Goal: Task Accomplishment & Management: Manage account settings

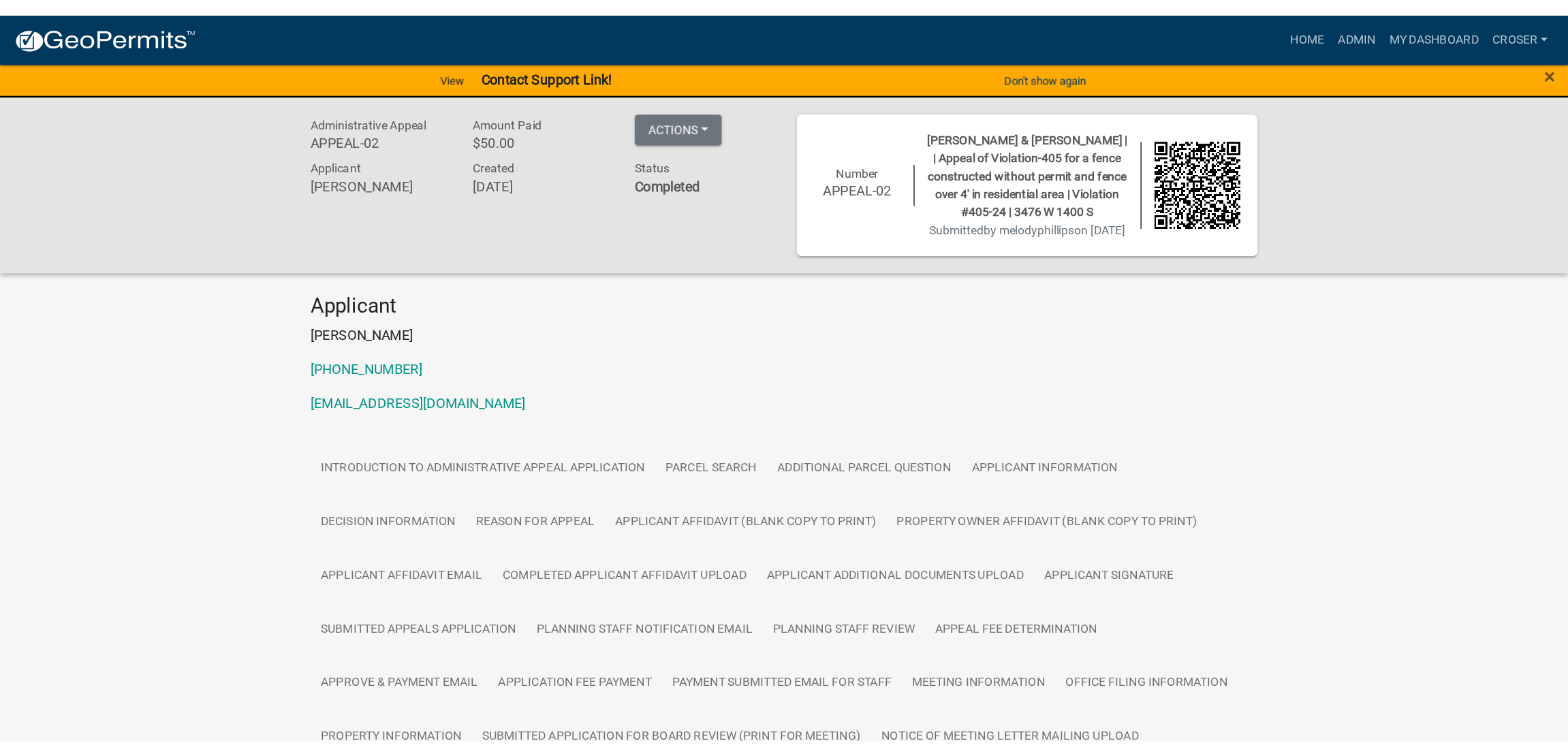
scroll to position [908, 0]
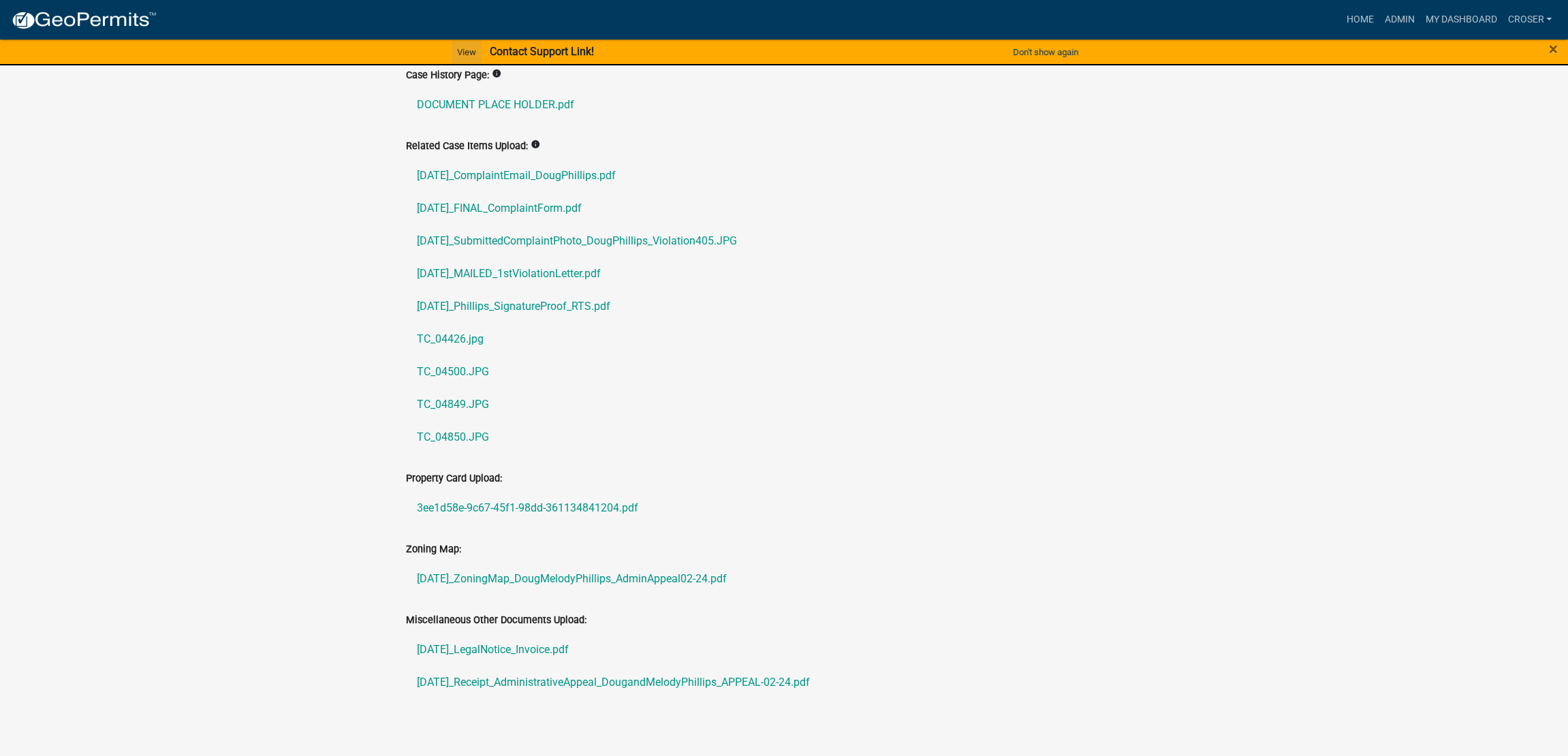
click at [455, 52] on link "View" at bounding box center [466, 52] width 30 height 22
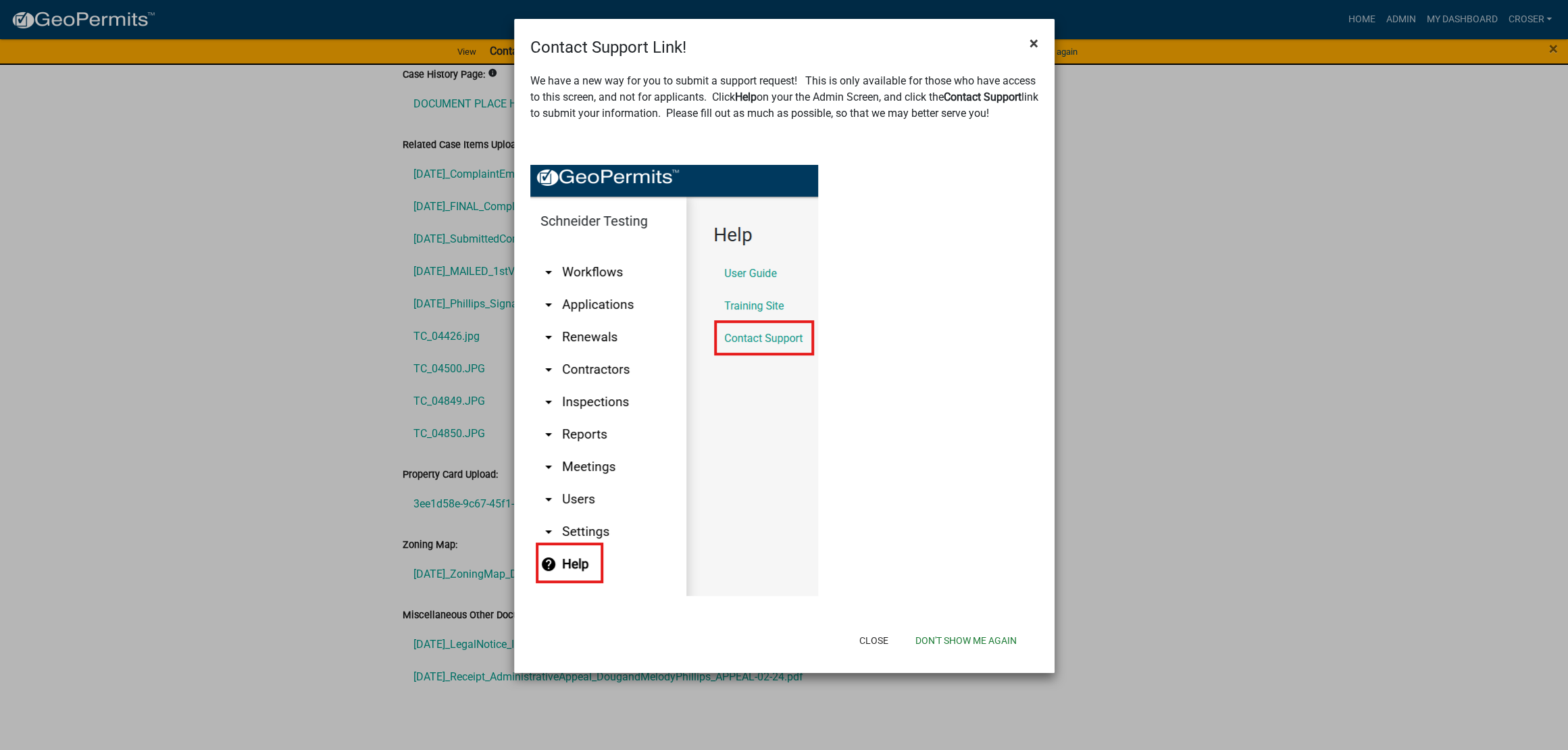
click at [1020, 47] on button "×" at bounding box center [1034, 42] width 31 height 38
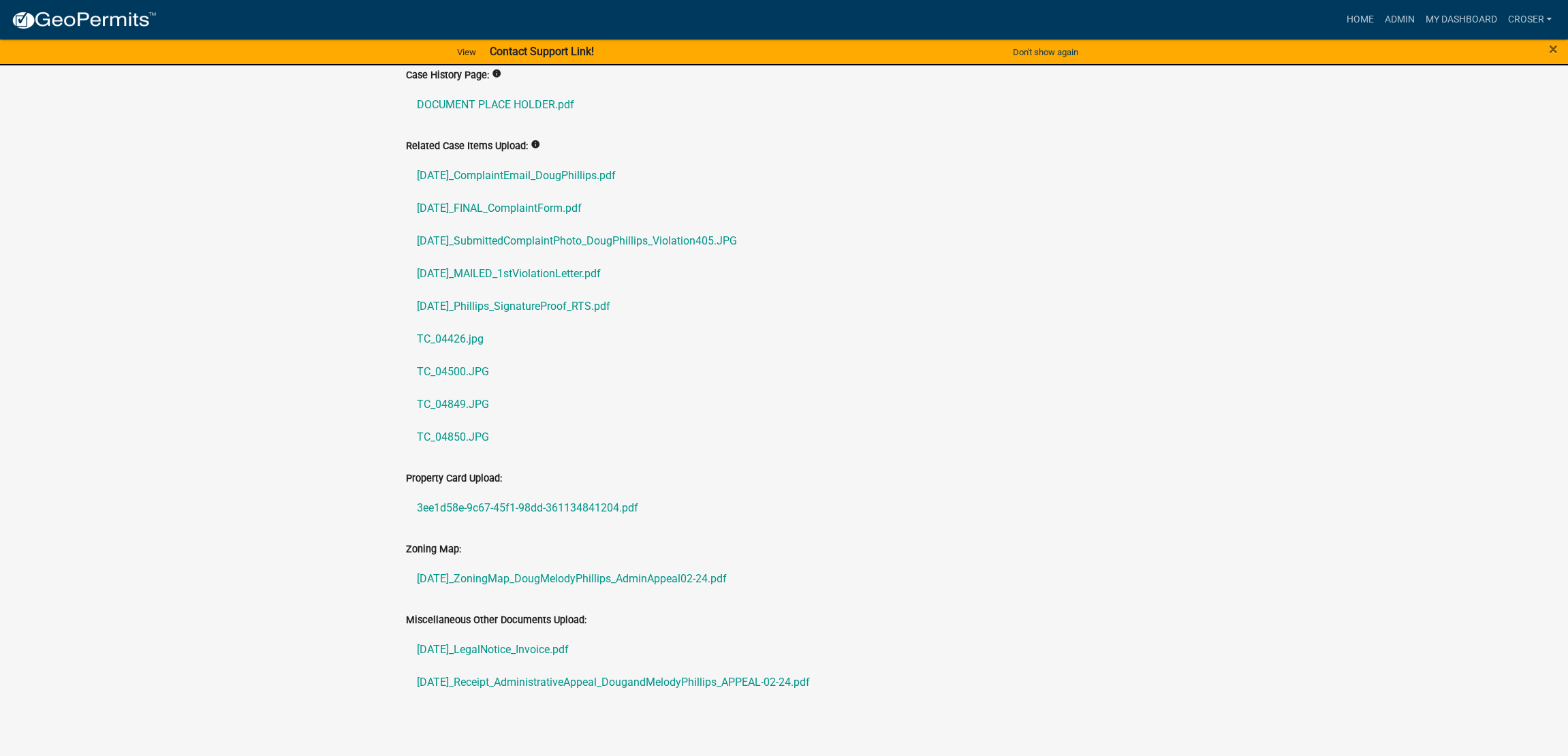
click at [118, 29] on img at bounding box center [84, 20] width 146 height 20
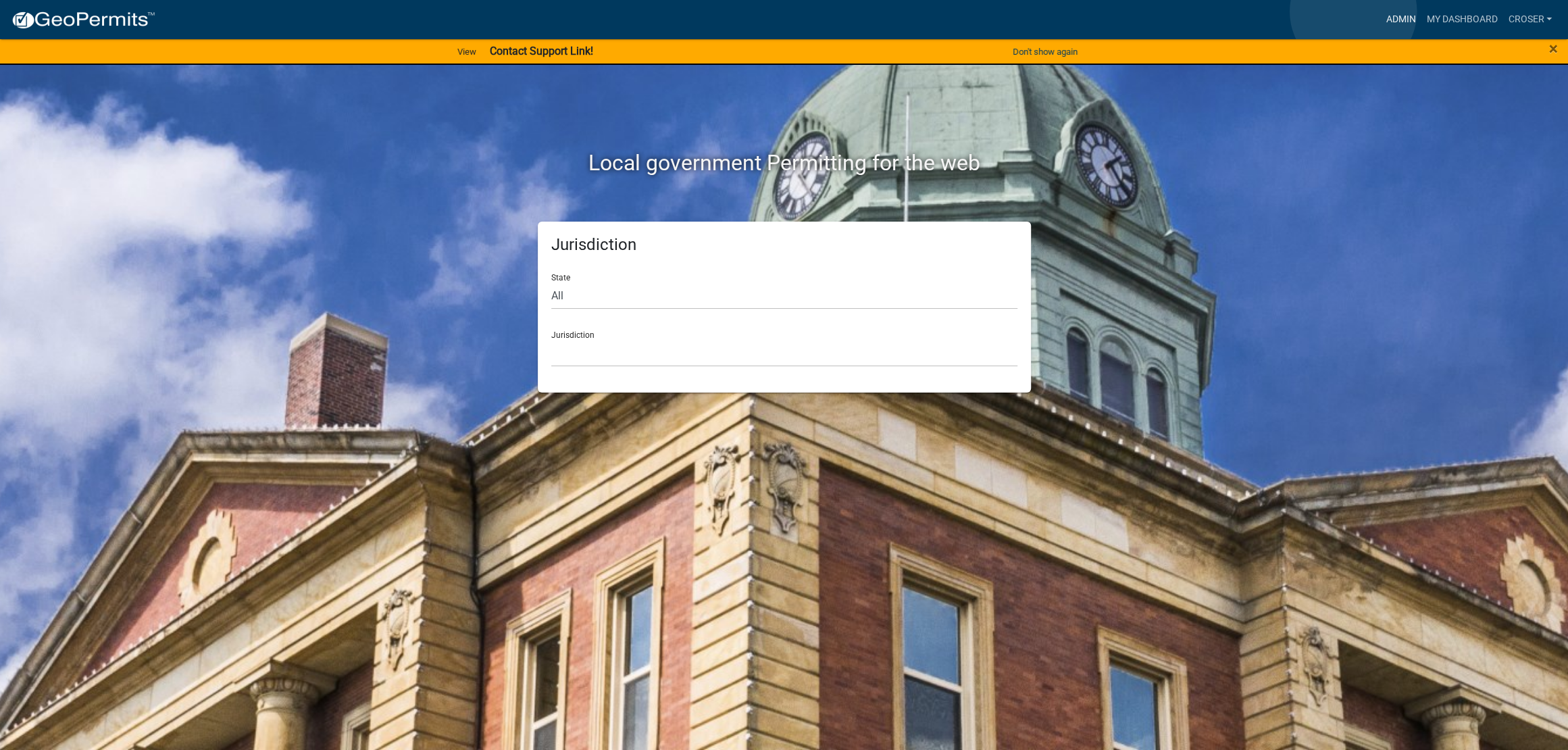
click at [1241, 12] on link "Admin" at bounding box center [1400, 19] width 40 height 26
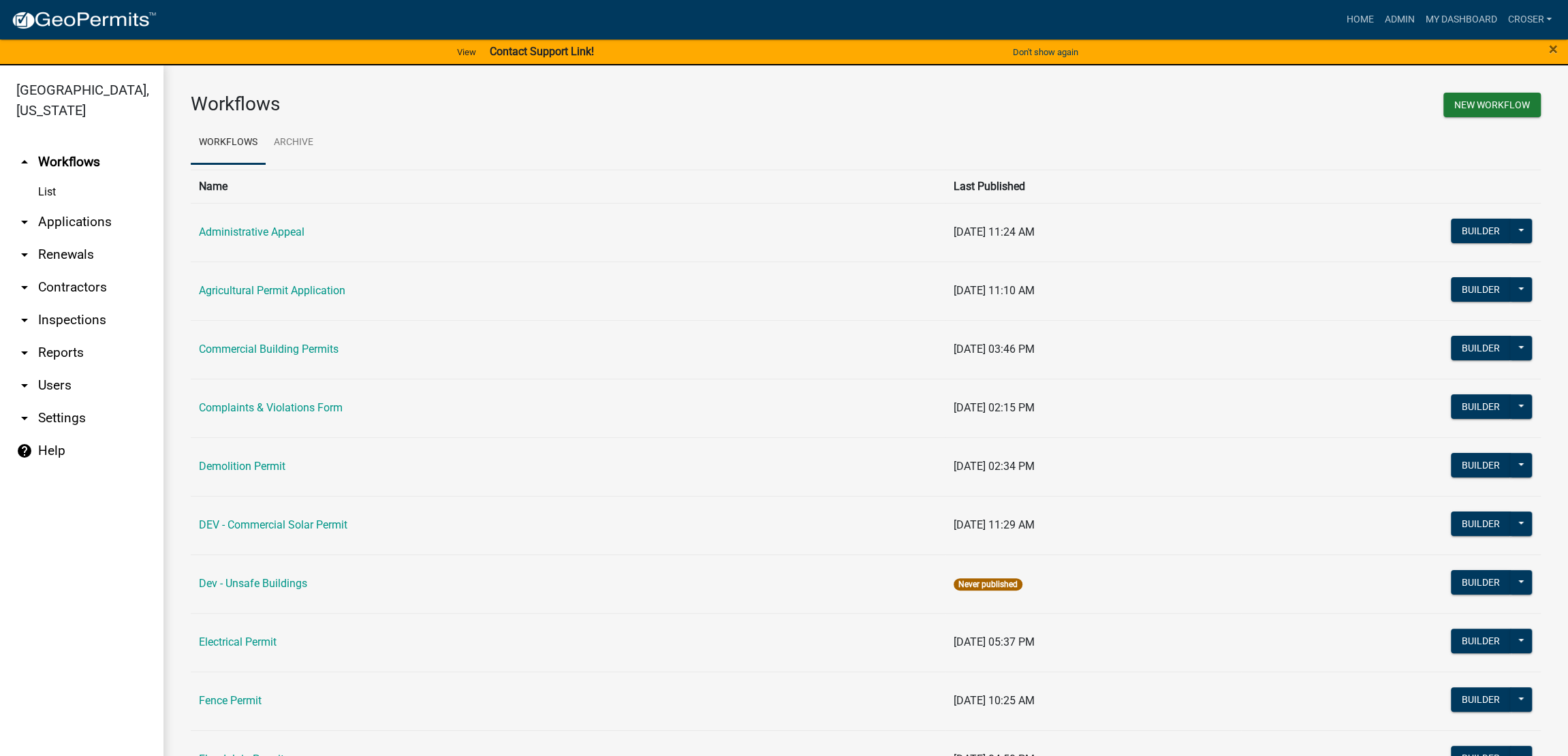
click at [85, 467] on link "help Help" at bounding box center [82, 451] width 163 height 33
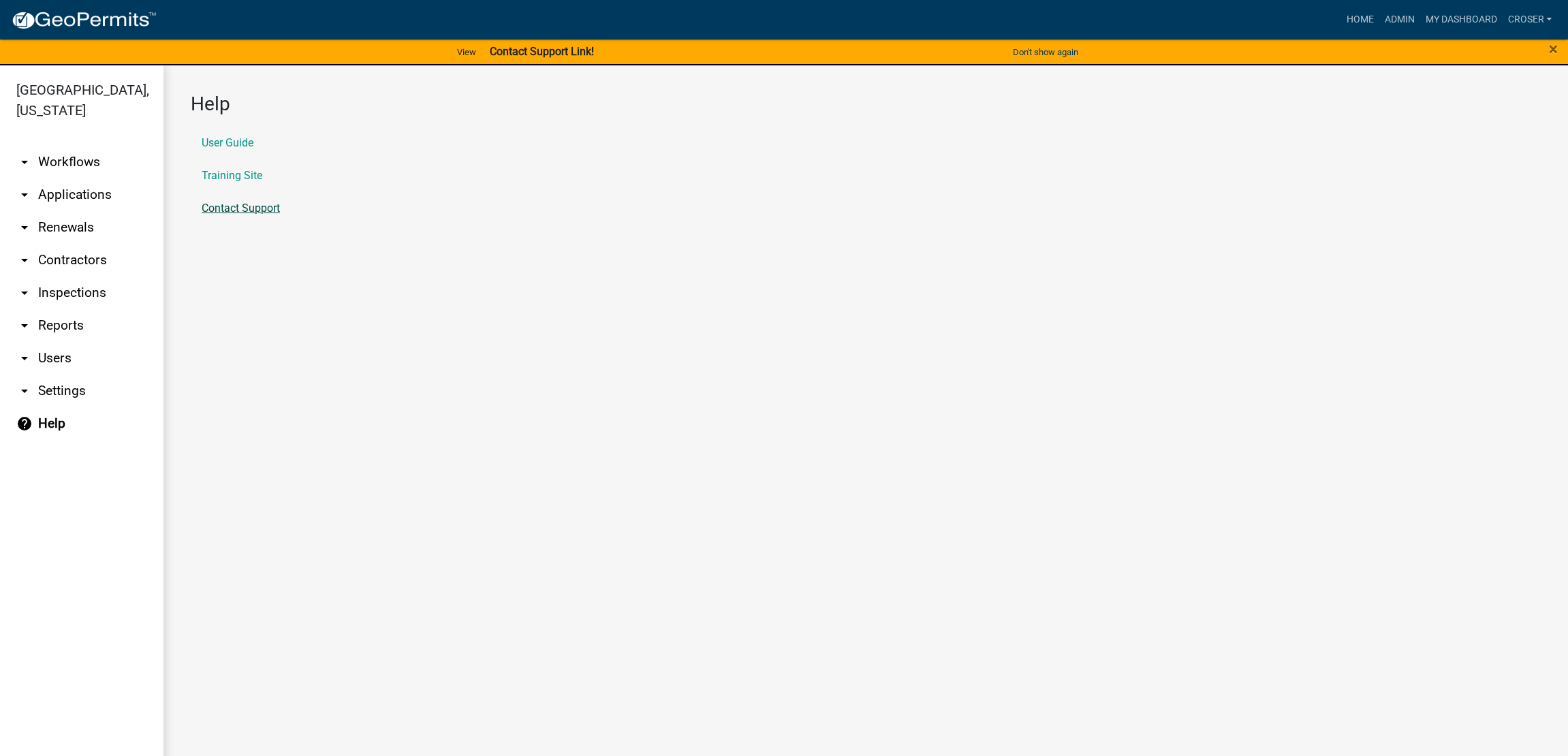
click at [263, 224] on li "Contact Support" at bounding box center [866, 209] width 1350 height 33
click at [269, 214] on link "Contact Support" at bounding box center [241, 208] width 79 height 11
drag, startPoint x: 1551, startPoint y: 52, endPoint x: 1542, endPoint y: 52, distance: 9.0
click at [1251, 52] on span "×" at bounding box center [1552, 50] width 9 height 19
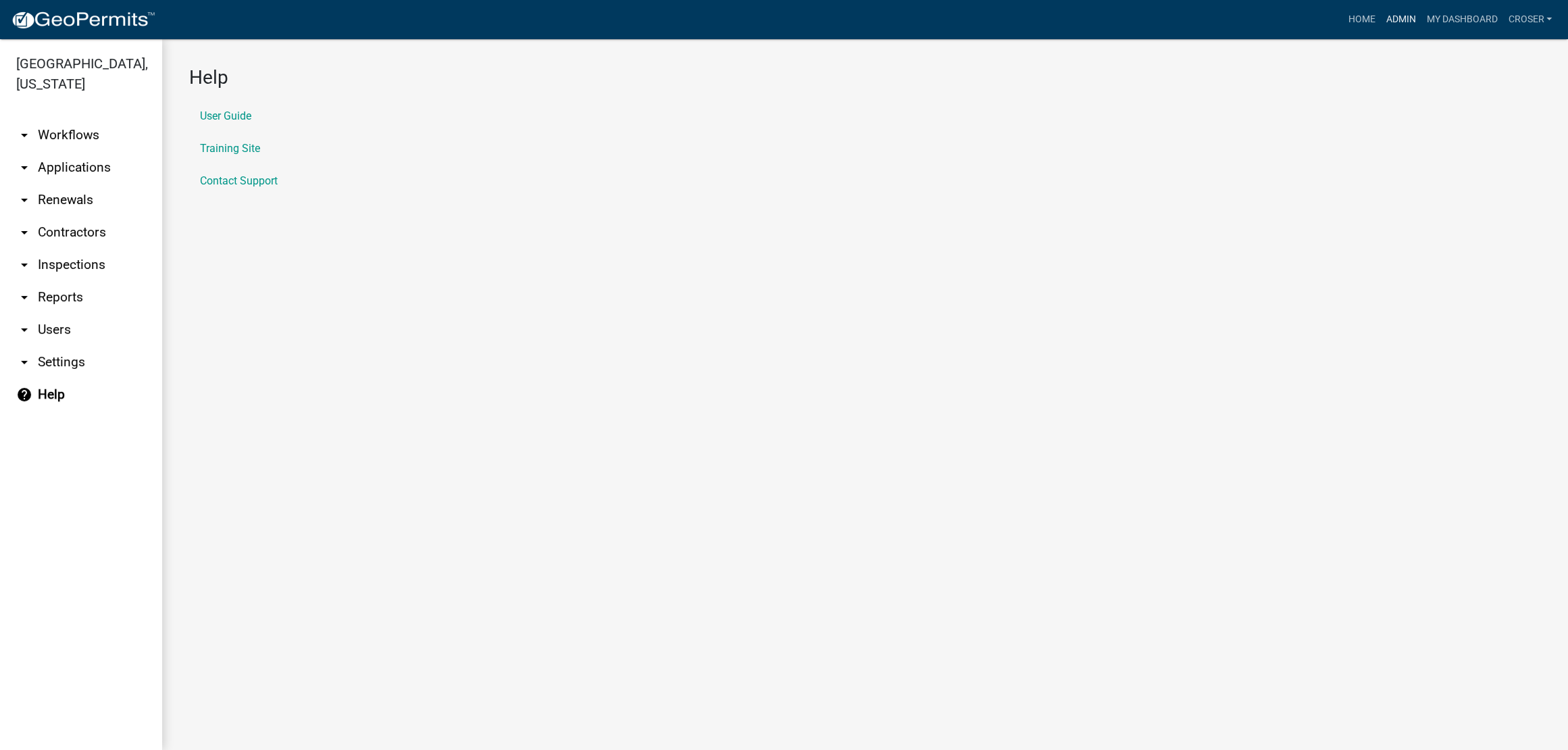
click at [1241, 31] on link "Admin" at bounding box center [1400, 19] width 40 height 26
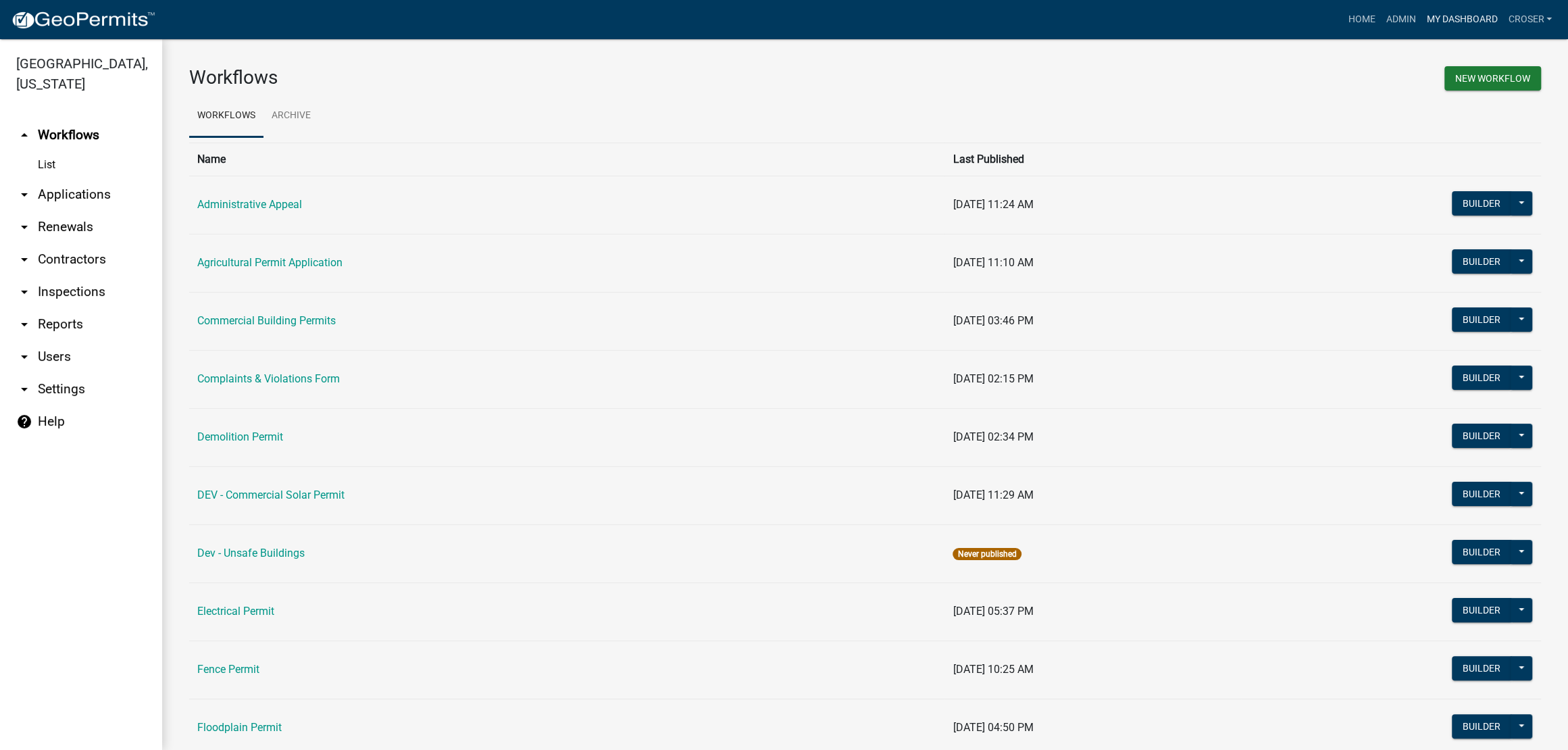
click at [1241, 13] on link "My Dashboard" at bounding box center [1461, 19] width 82 height 26
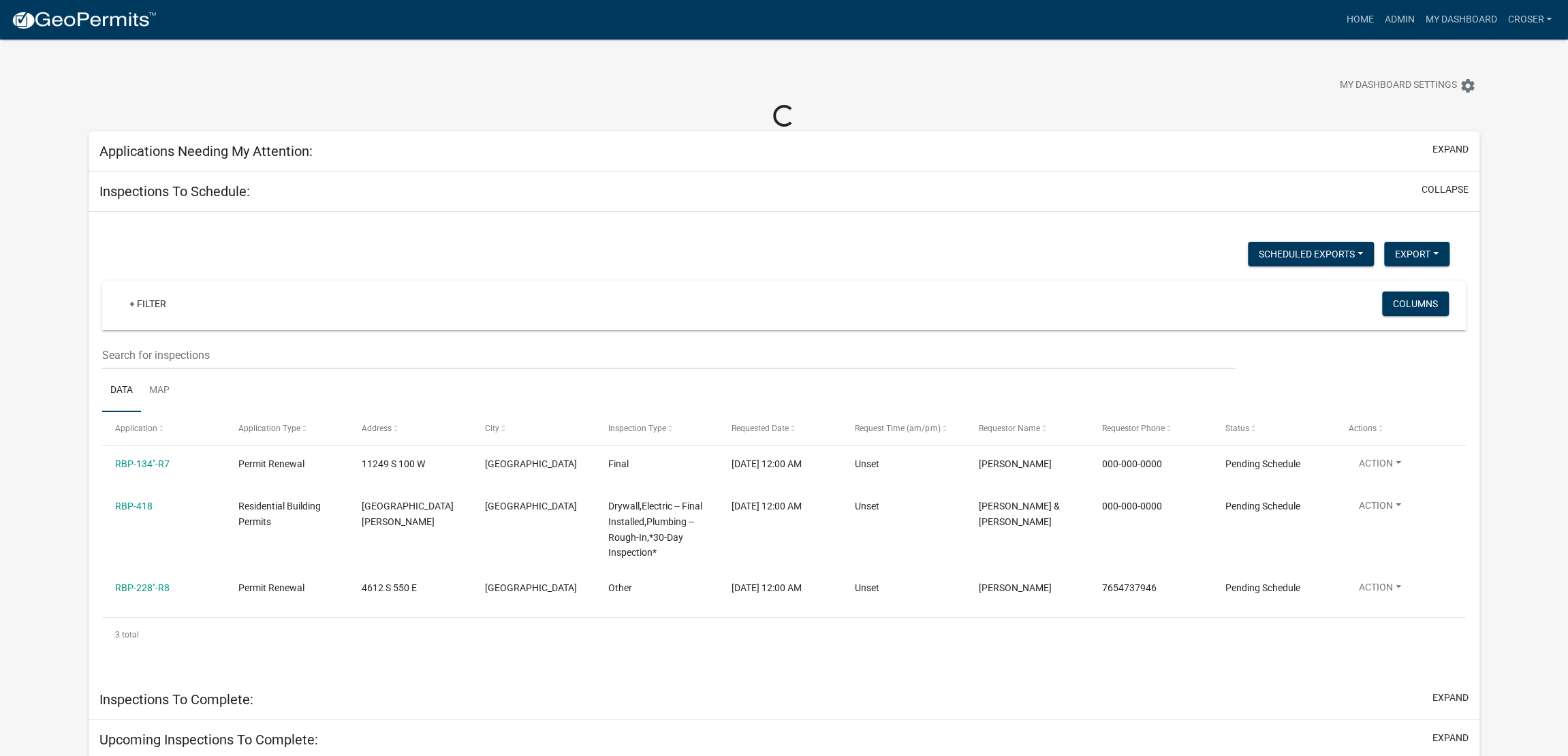
select select "3: 100"
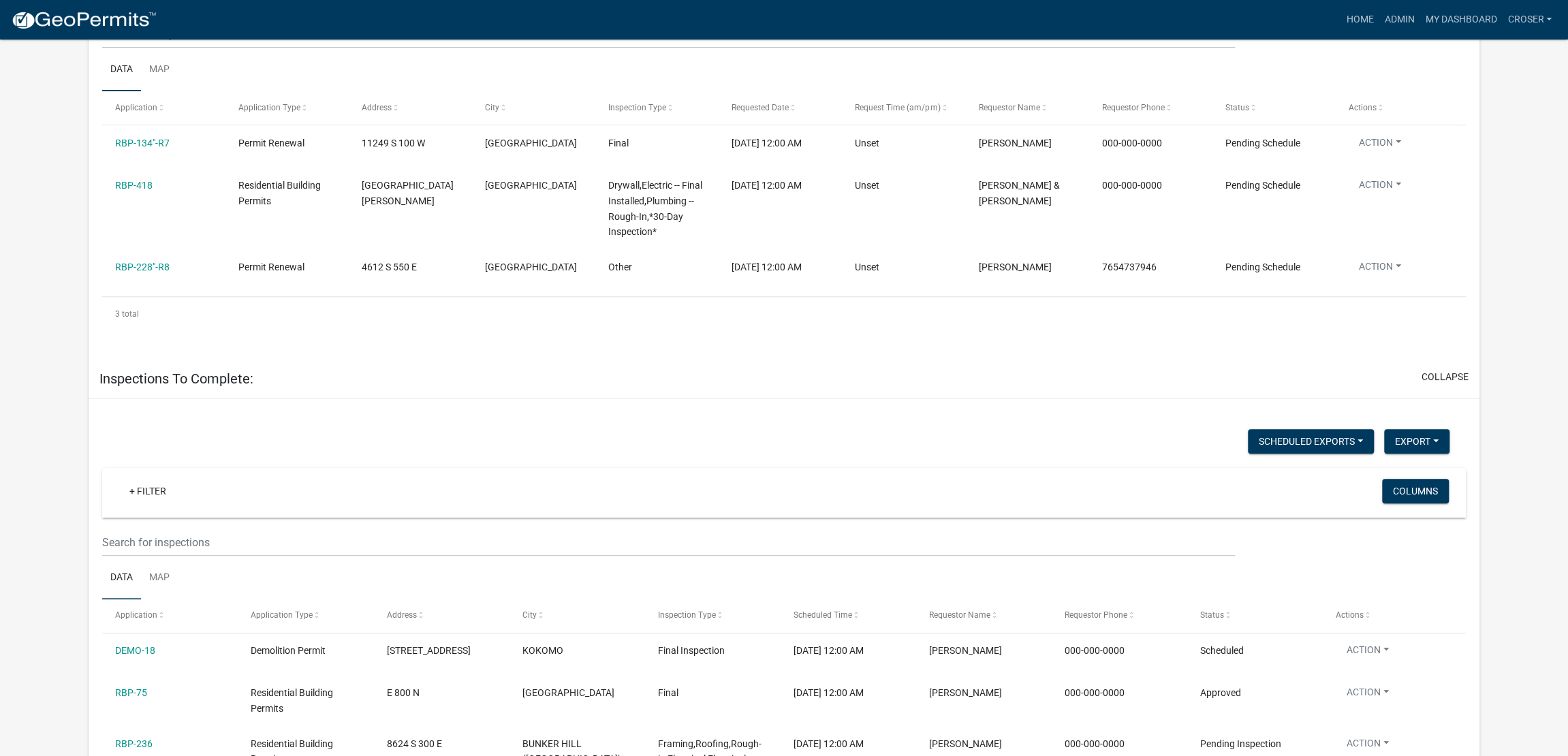
select select "3: 100"
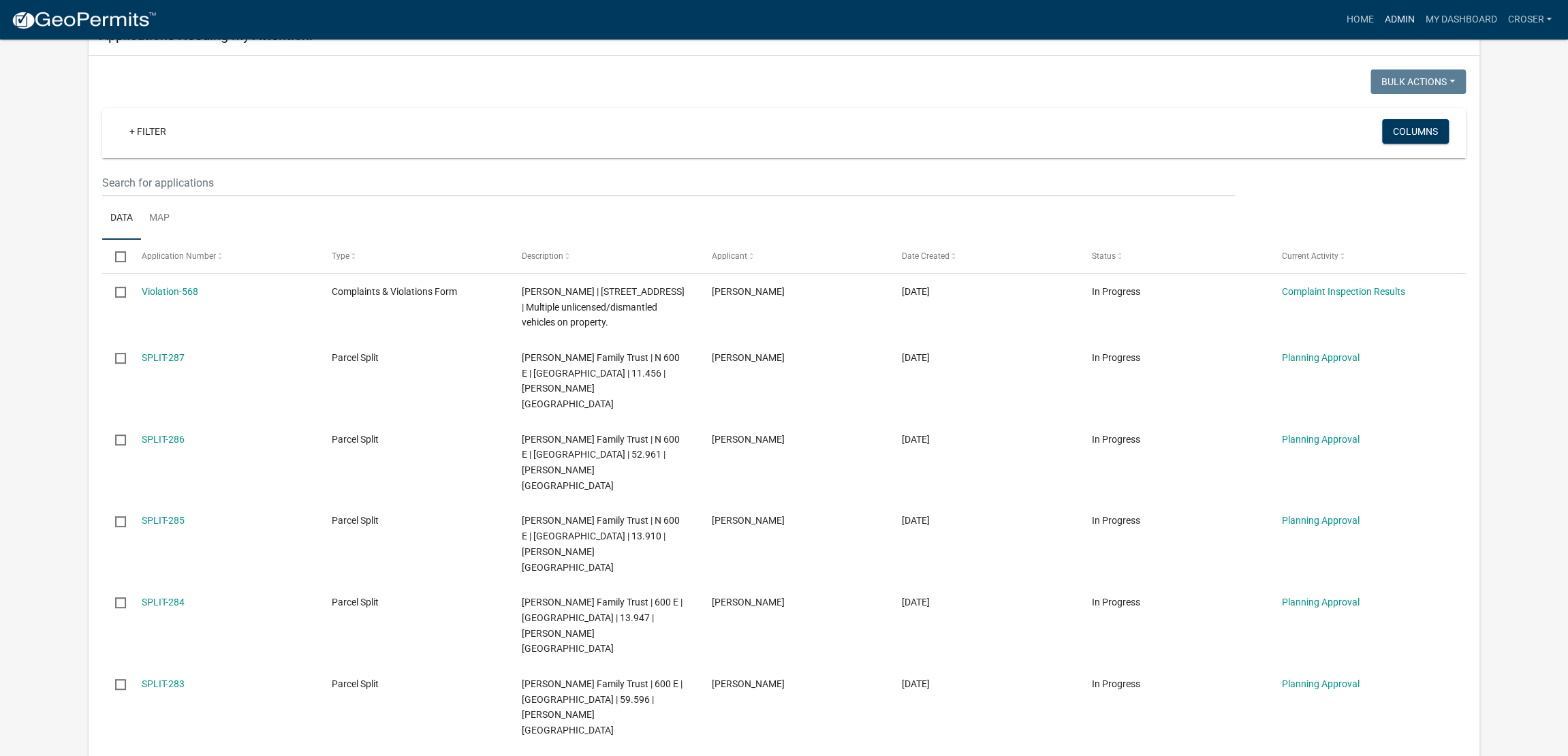
scroll to position [90, 0]
click at [1251, 16] on link "Admin" at bounding box center [1399, 19] width 41 height 26
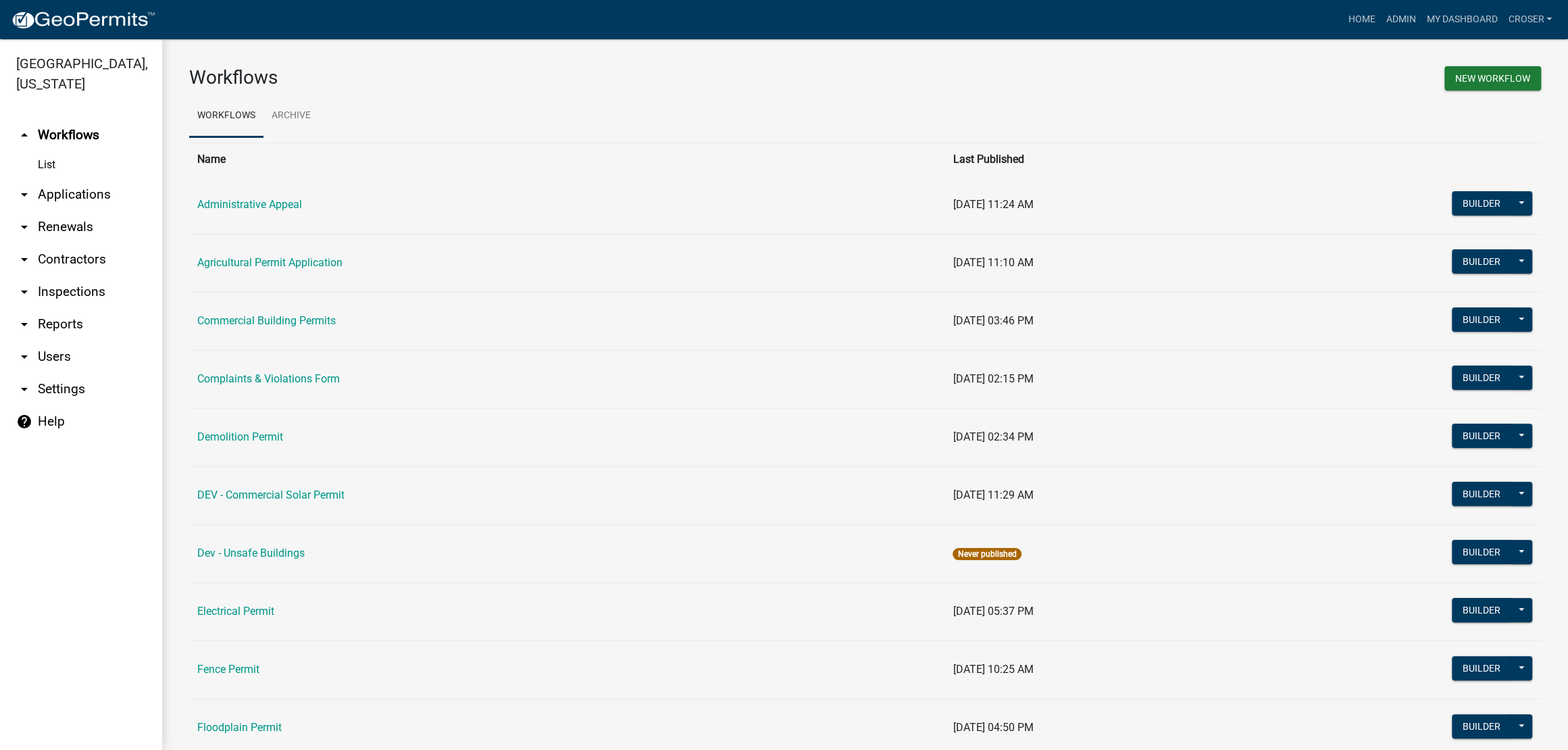
click at [114, 211] on link "arrow_drop_down Applications" at bounding box center [81, 195] width 162 height 33
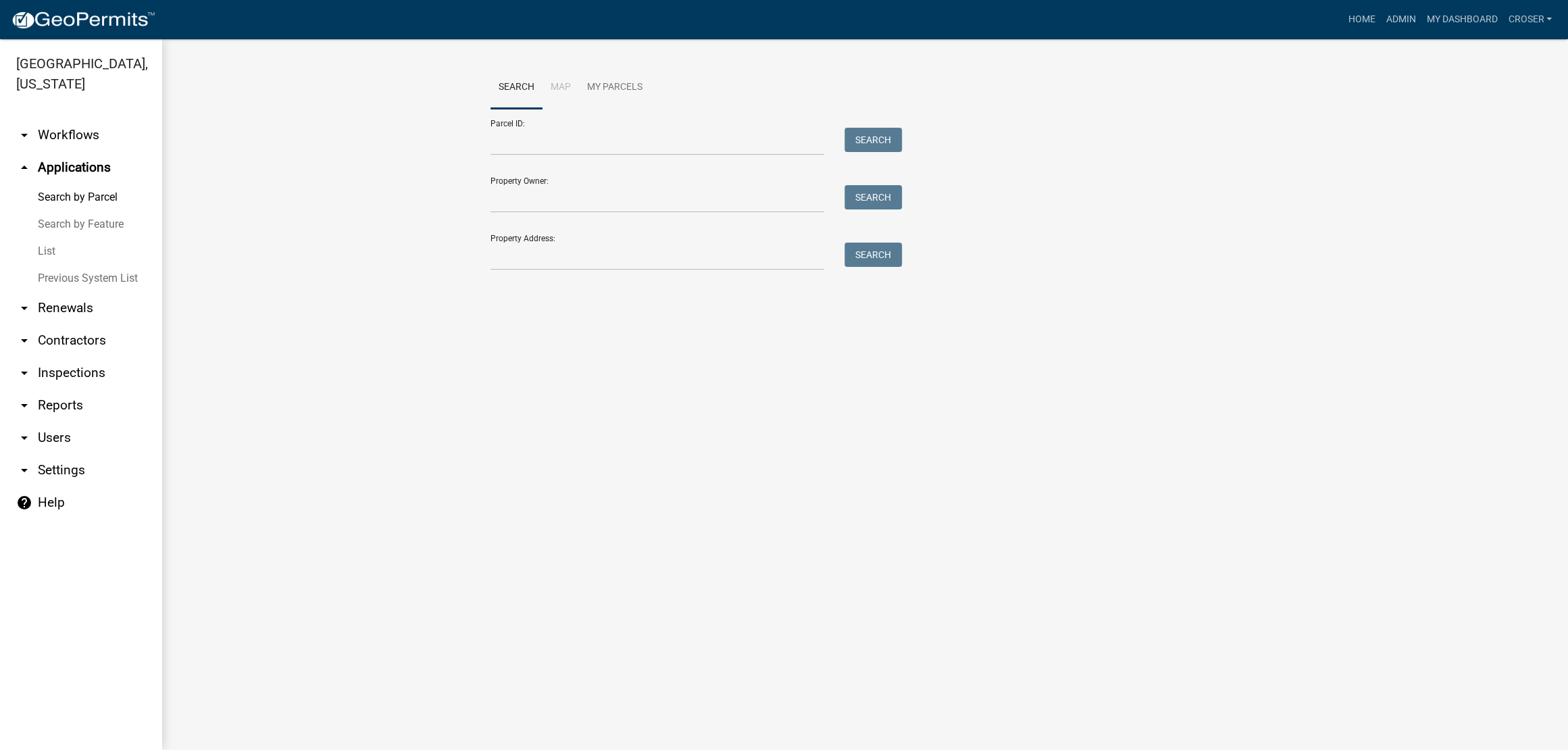
click at [56, 265] on link "List" at bounding box center [81, 252] width 162 height 27
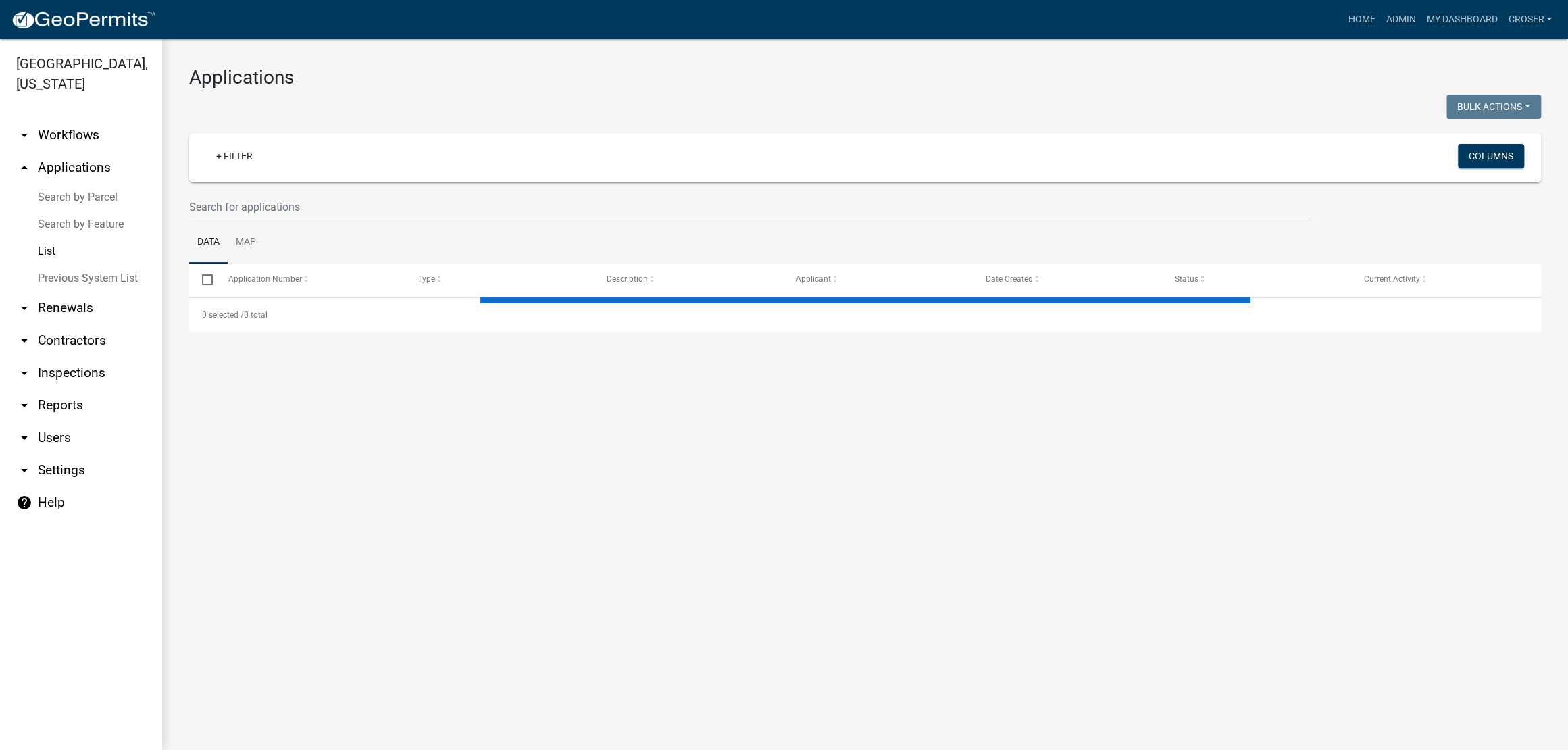
select select "3: 100"
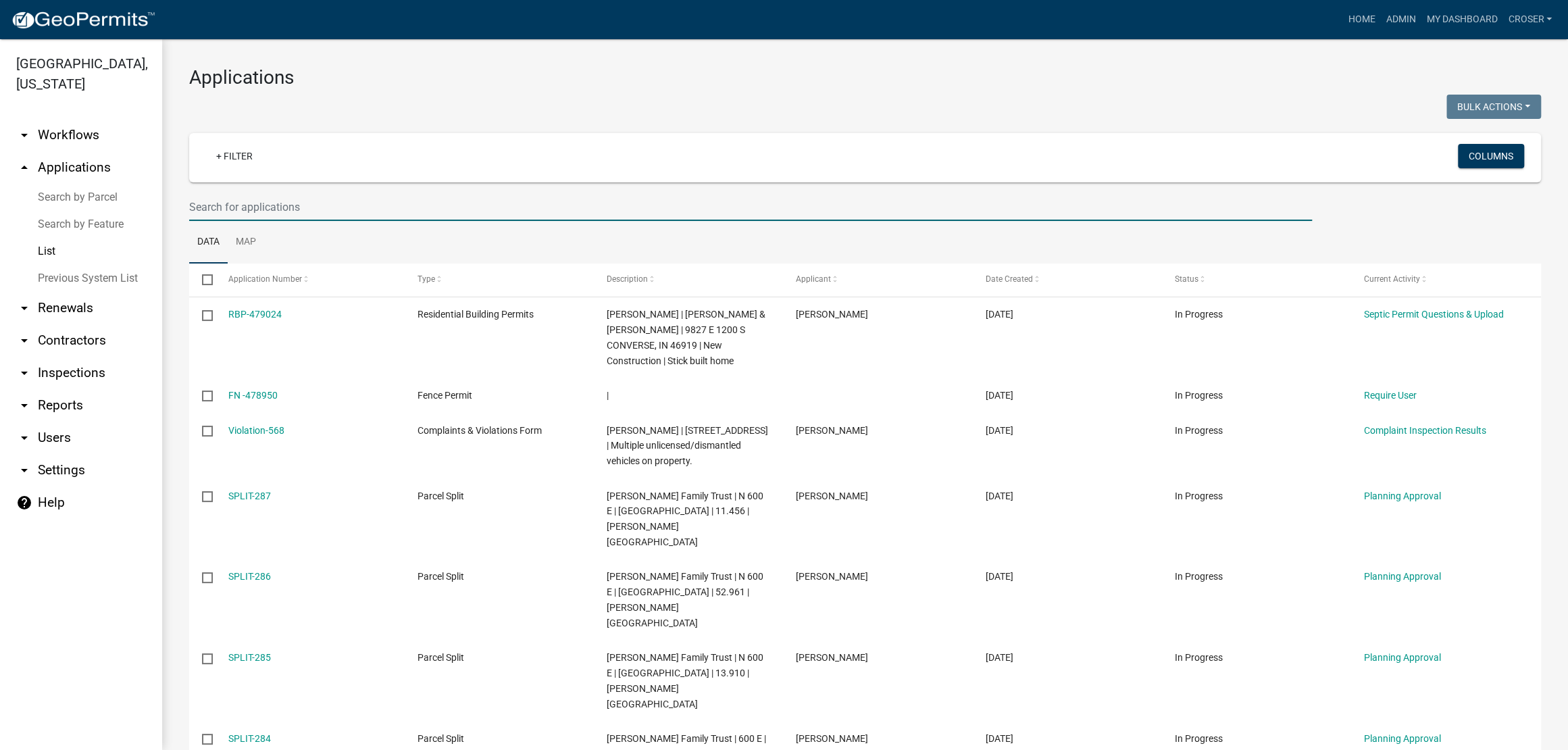
click at [334, 221] on input "text" at bounding box center [750, 207] width 1123 height 28
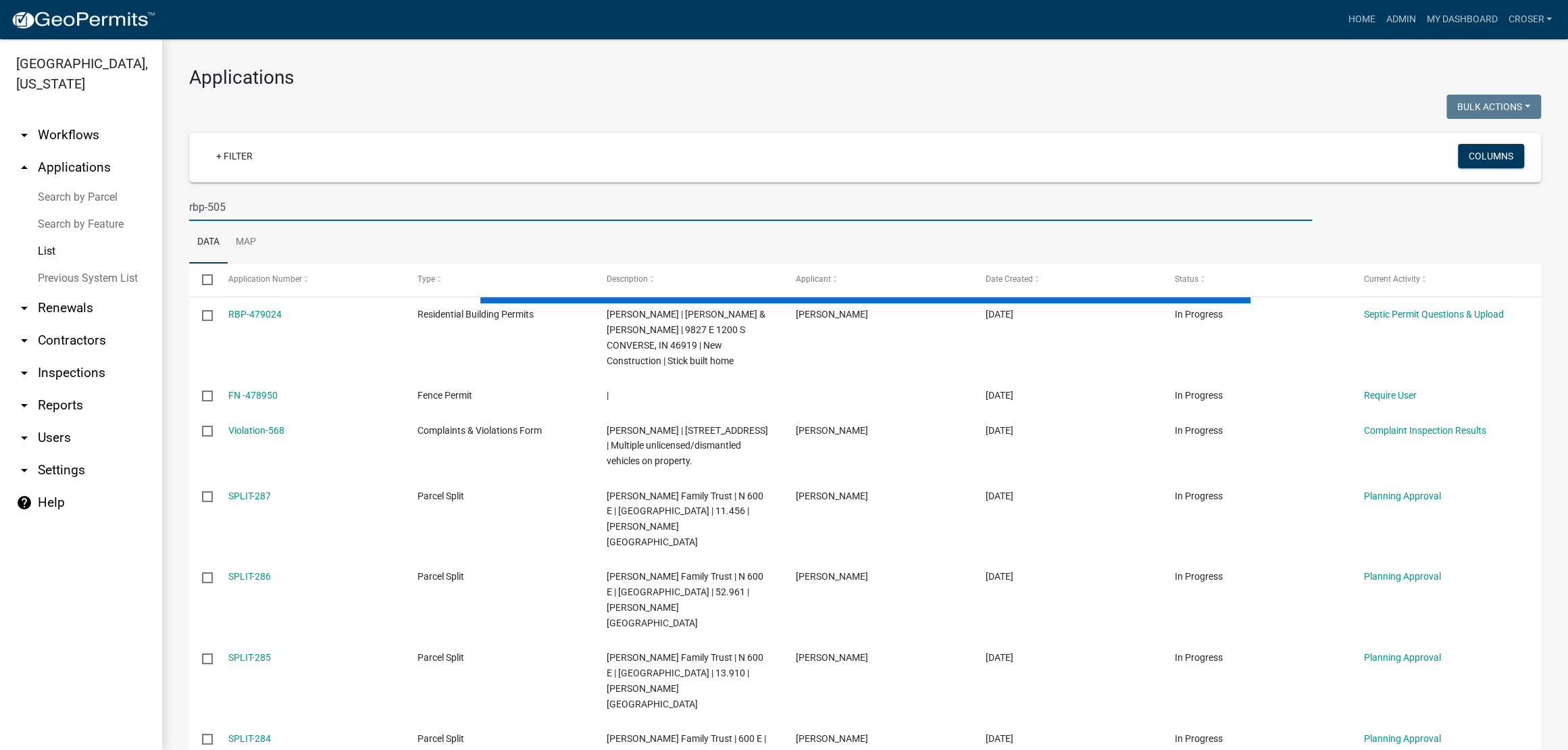
type input "rbp-505"
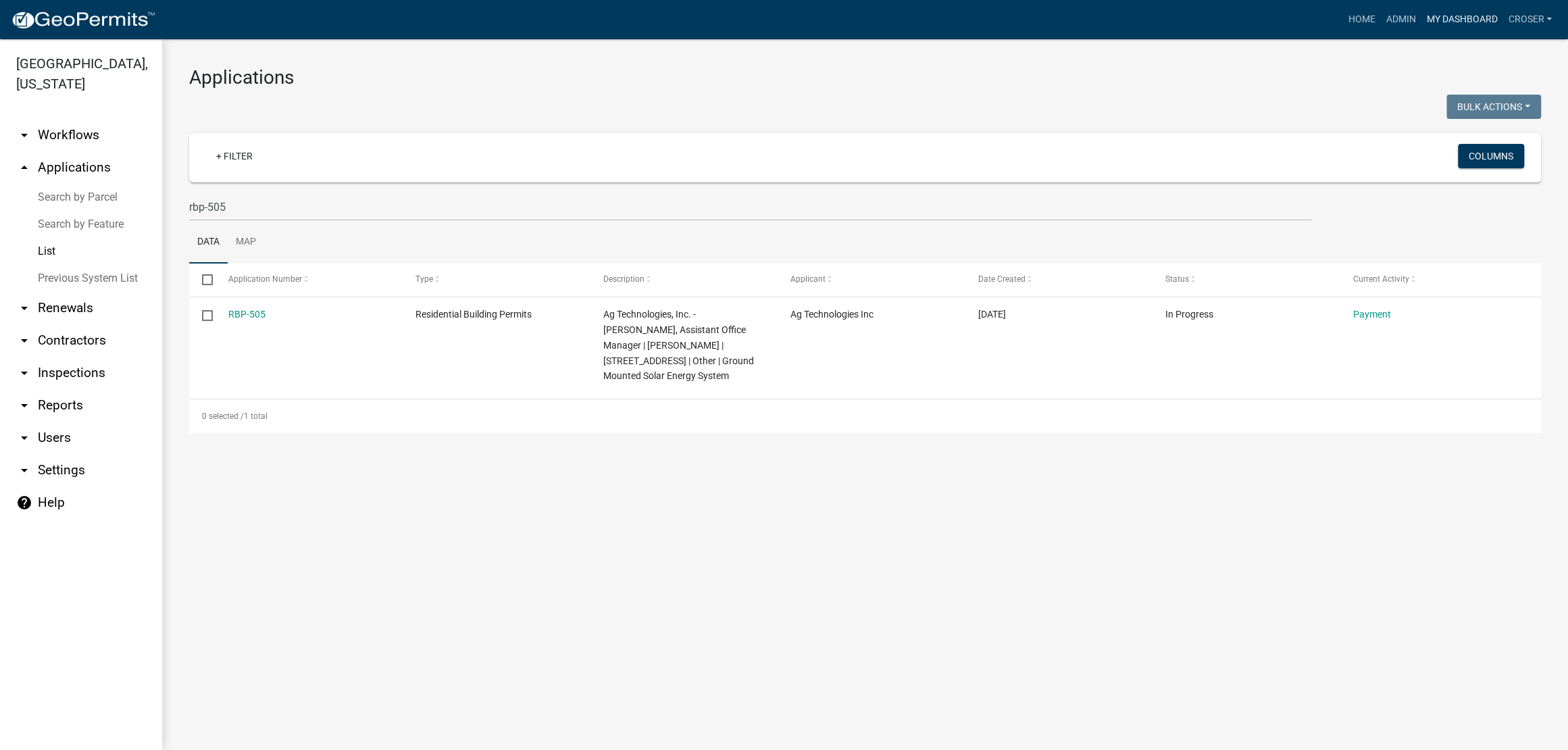
click at [1241, 15] on link "My Dashboard" at bounding box center [1461, 19] width 82 height 26
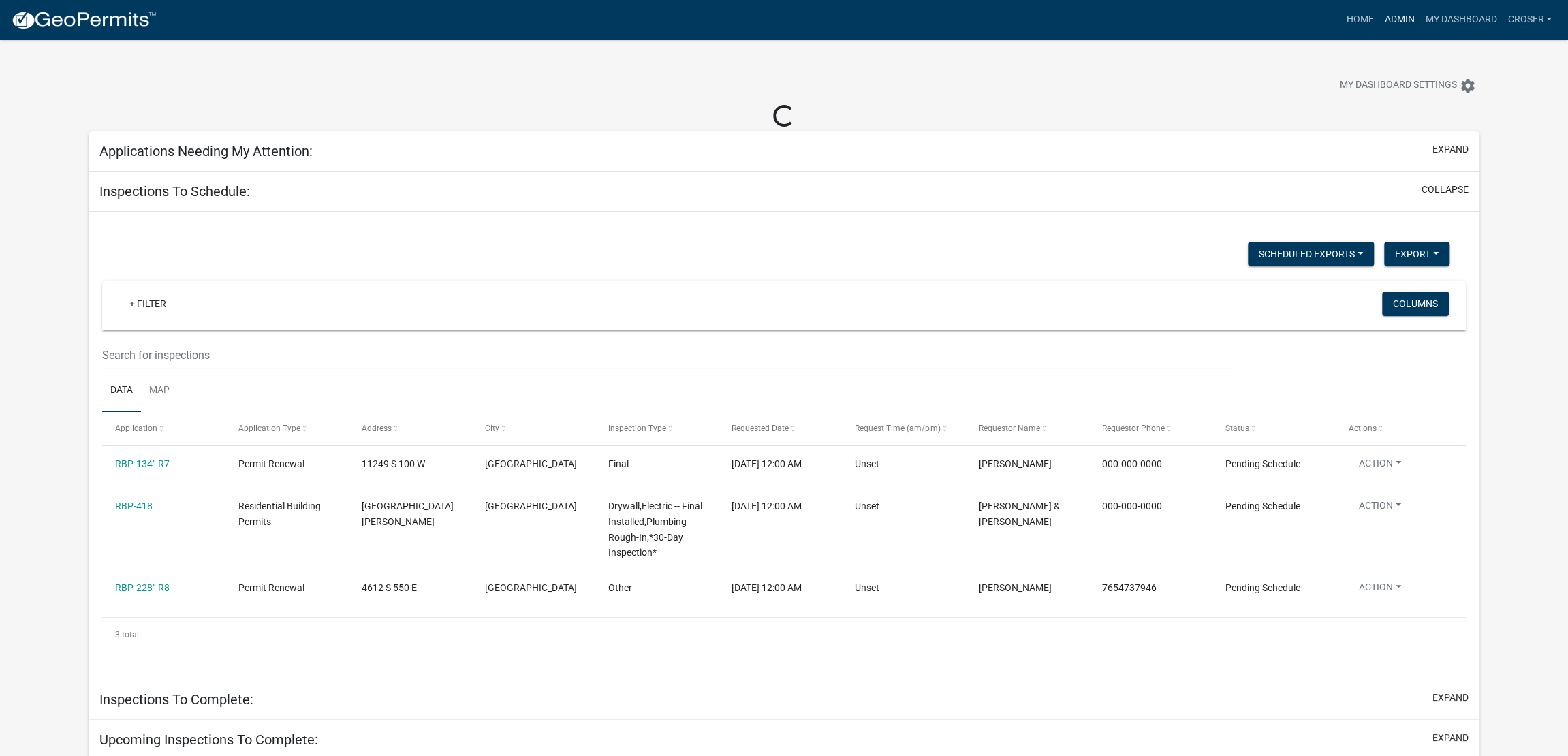
click at [1251, 17] on link "Admin" at bounding box center [1399, 19] width 41 height 26
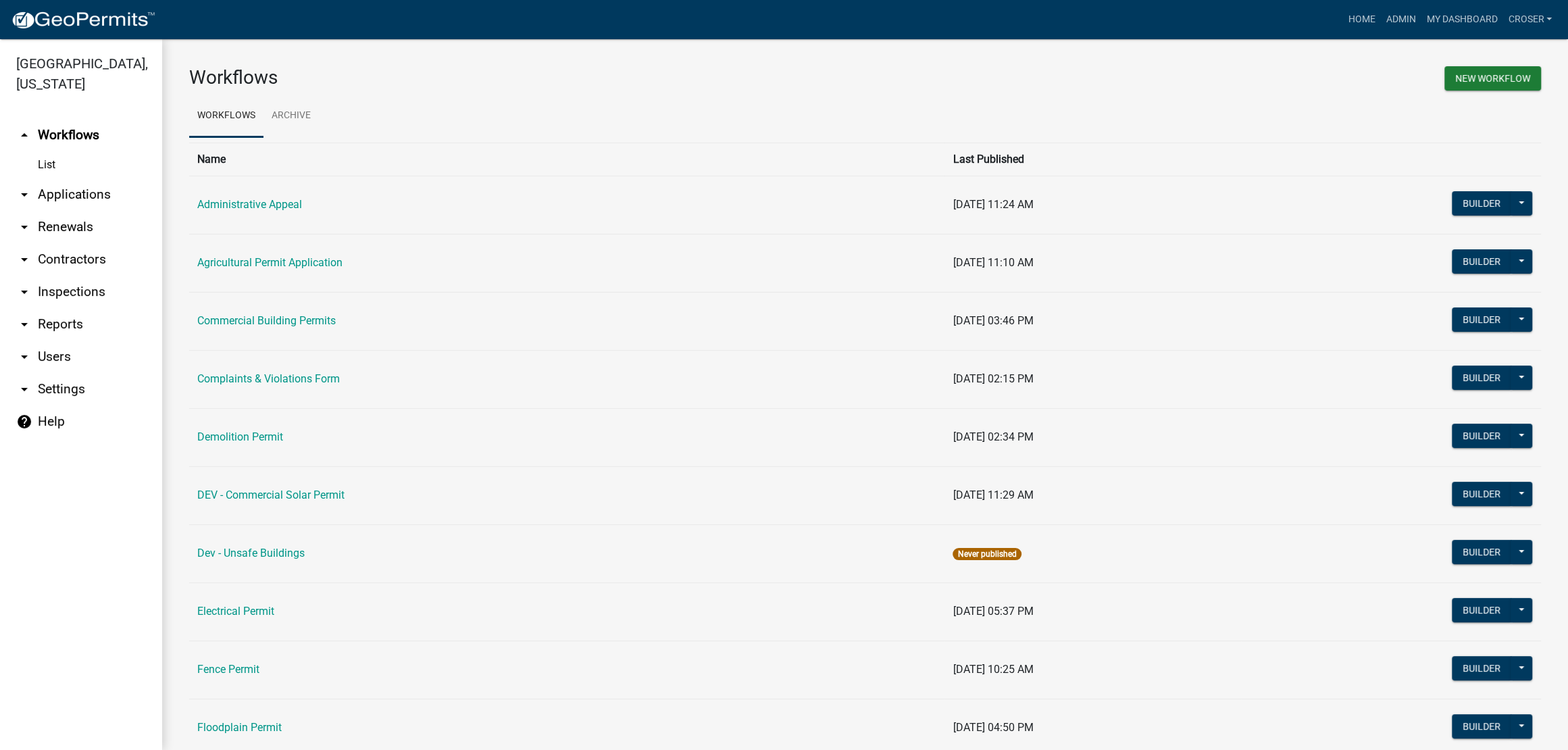
click at [90, 211] on link "arrow_drop_down Applications" at bounding box center [81, 195] width 162 height 33
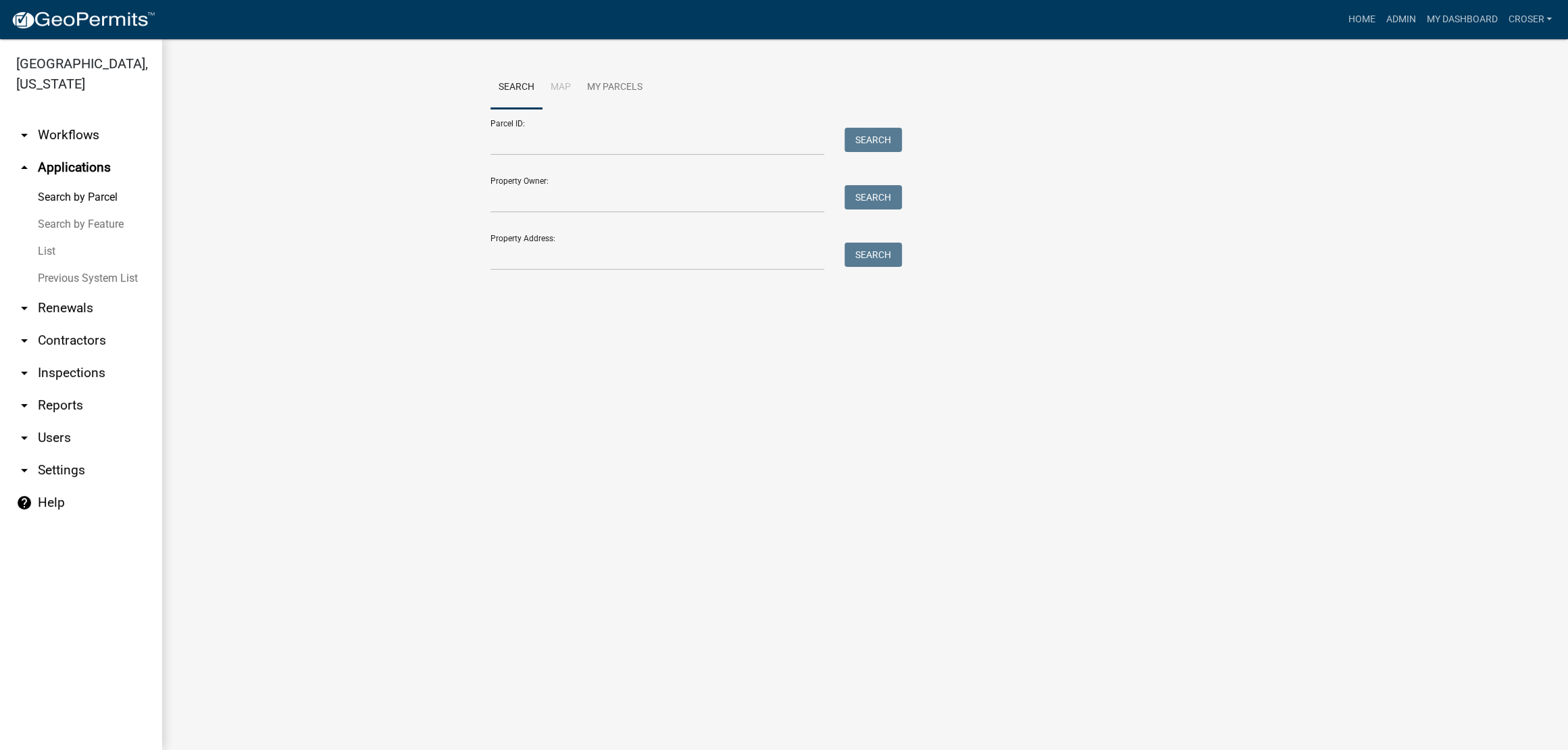
click at [73, 265] on link "List" at bounding box center [81, 252] width 162 height 27
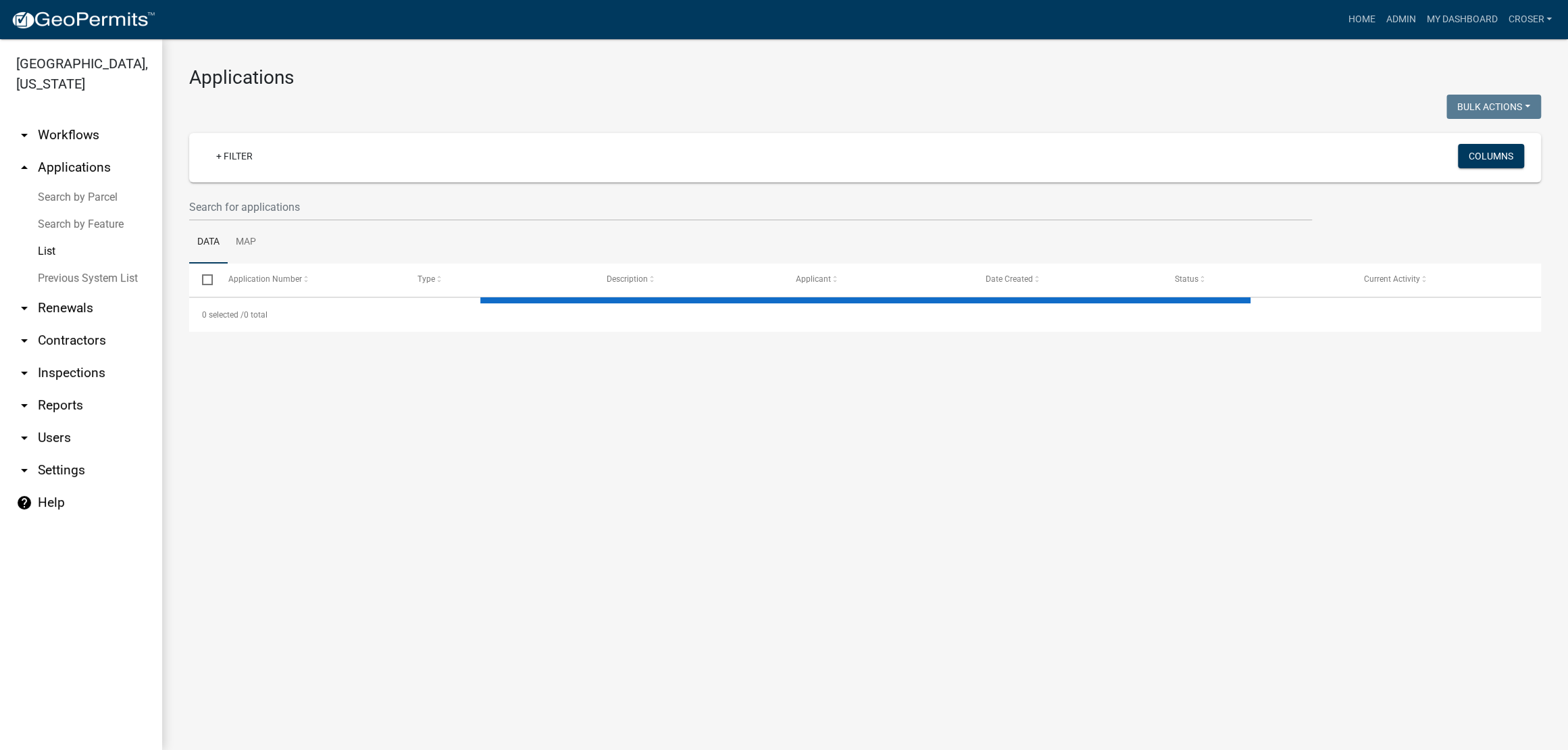
select select "3: 100"
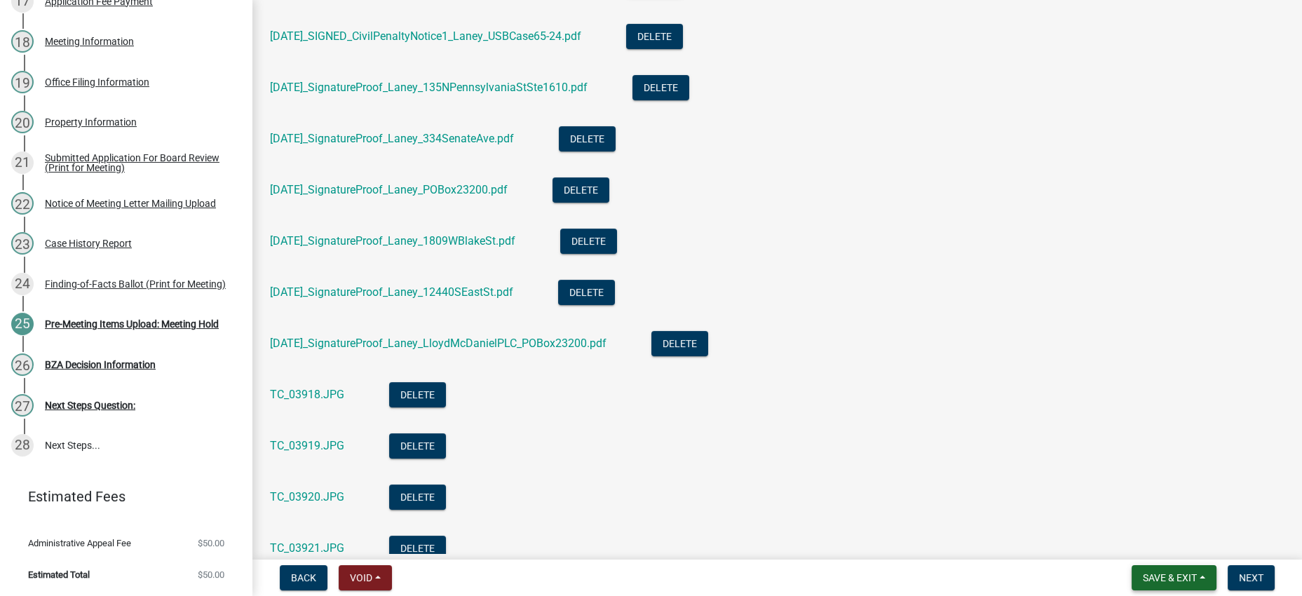
scroll to position [613, 0]
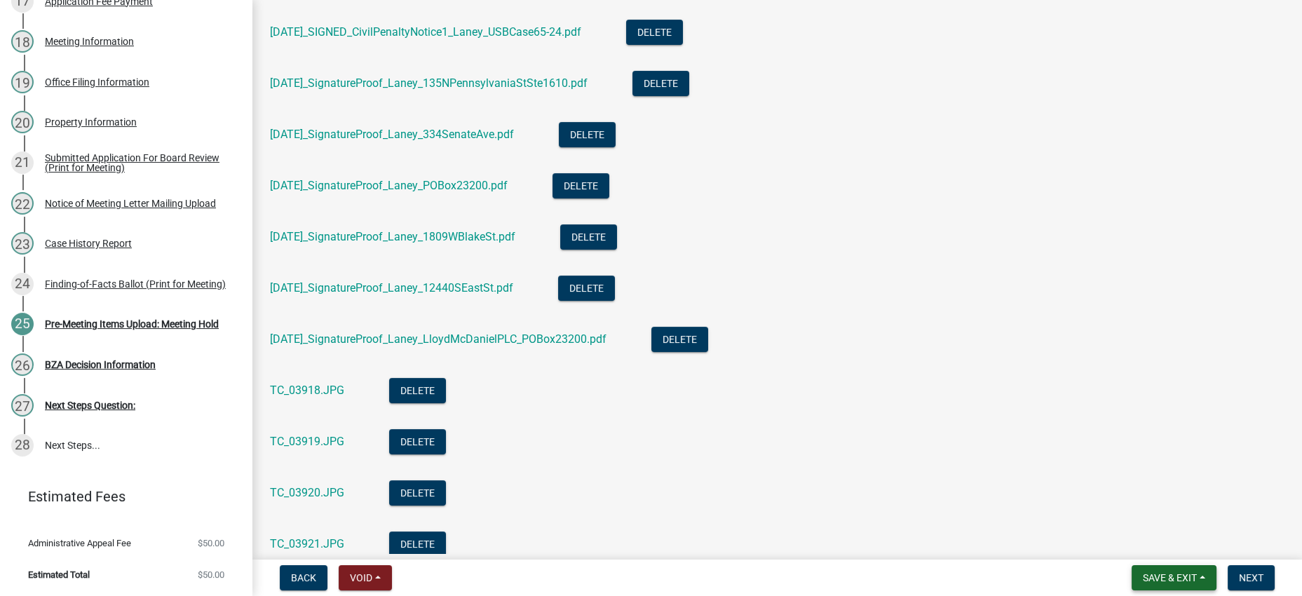
click at [1143, 572] on span "Save & Exit" at bounding box center [1170, 577] width 54 height 11
click at [1139, 525] on button "Save & Exit" at bounding box center [1160, 535] width 112 height 34
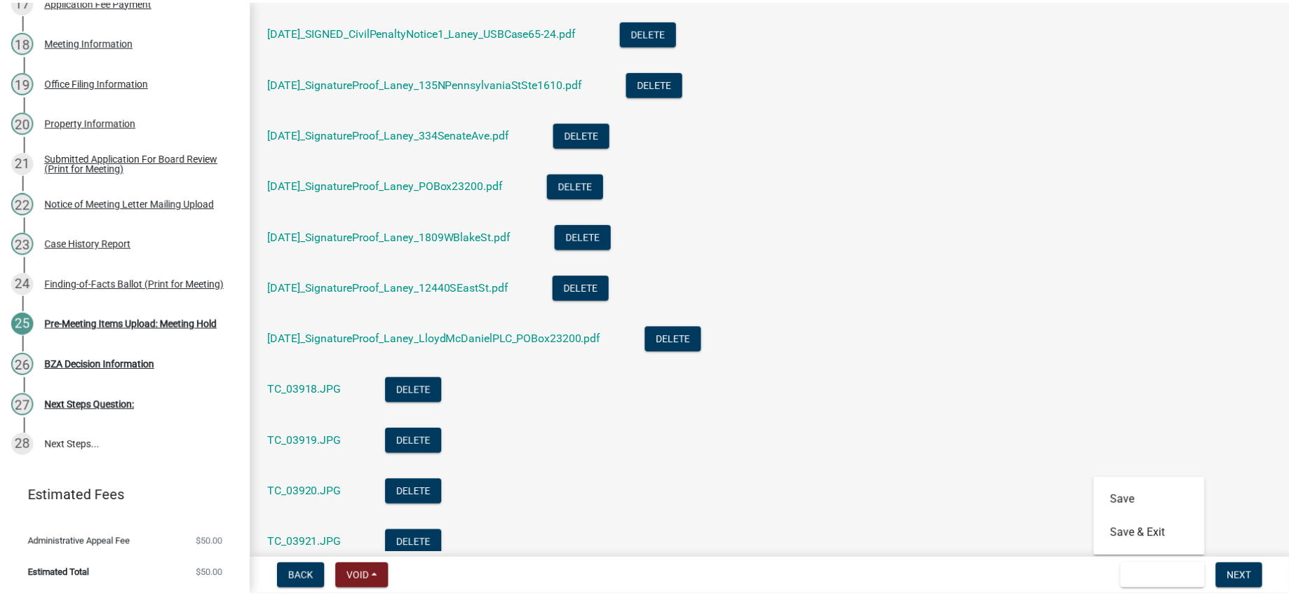
scroll to position [0, 0]
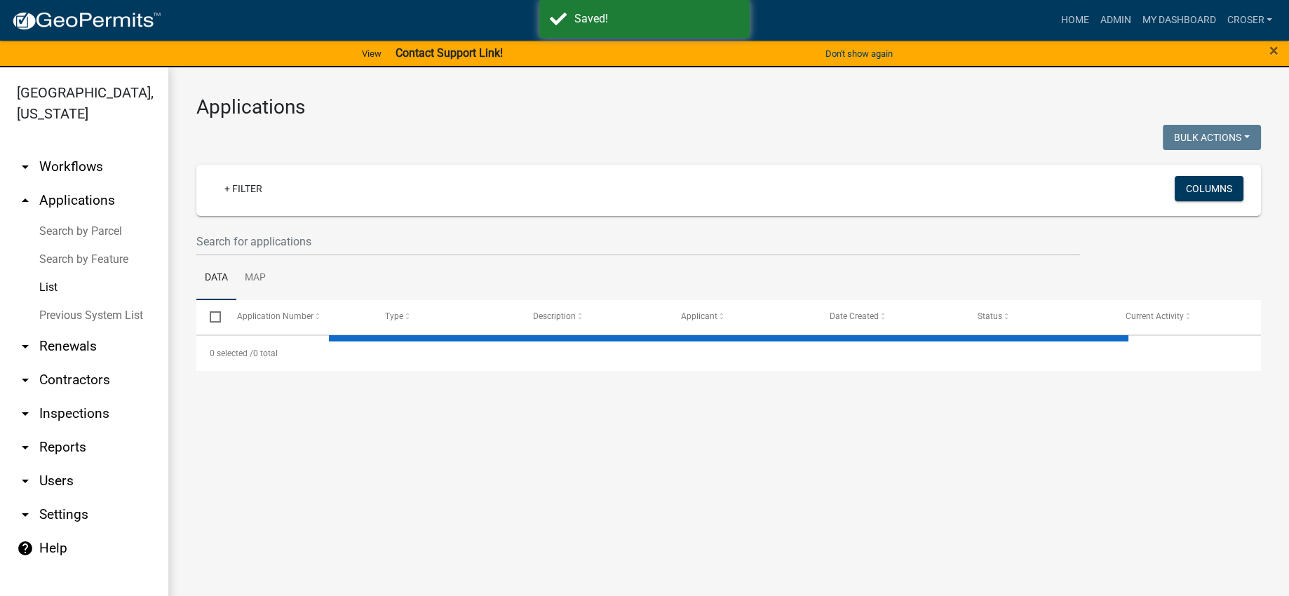
select select "3: 100"
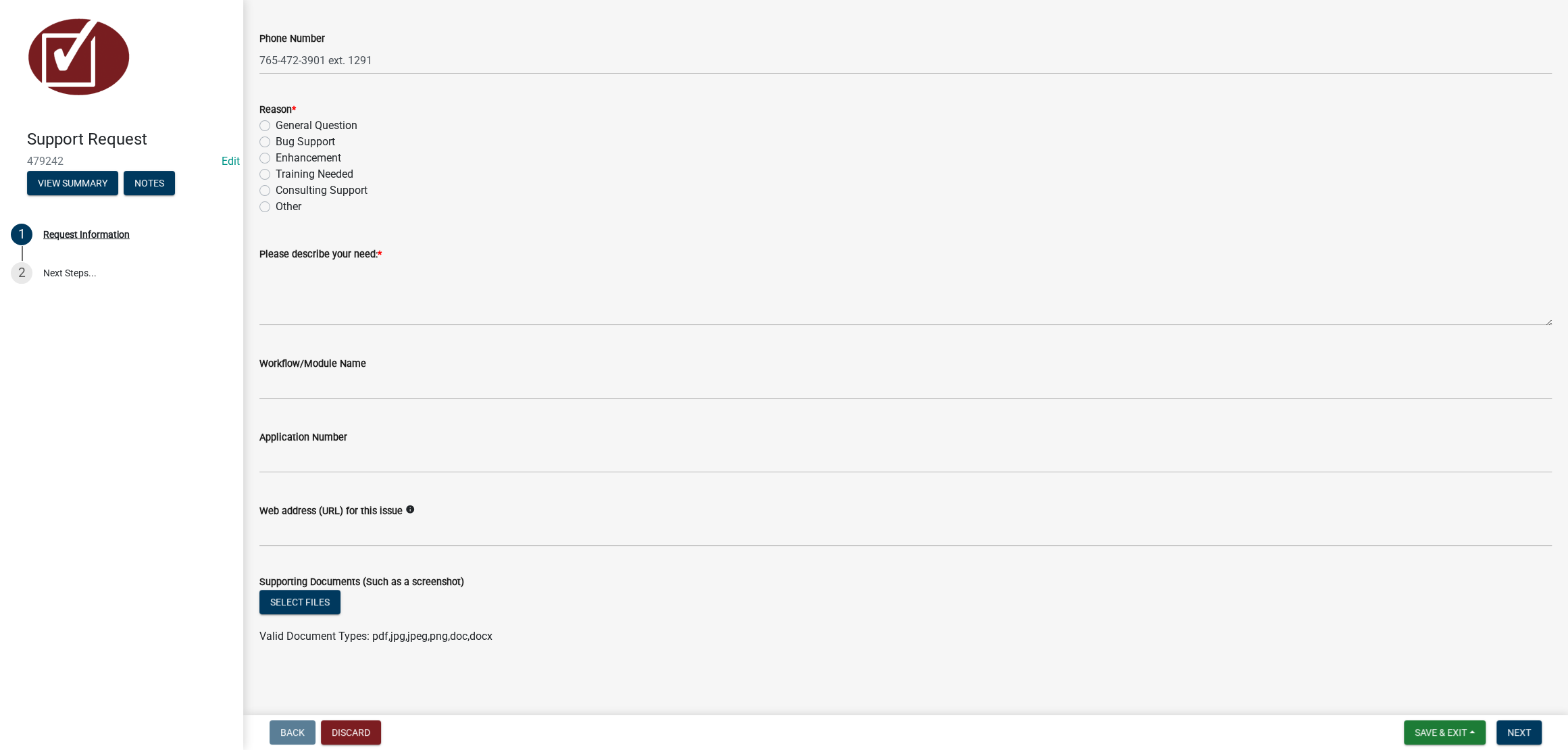
scroll to position [611, 0]
click at [381, 600] on button "Discard" at bounding box center [351, 732] width 60 height 24
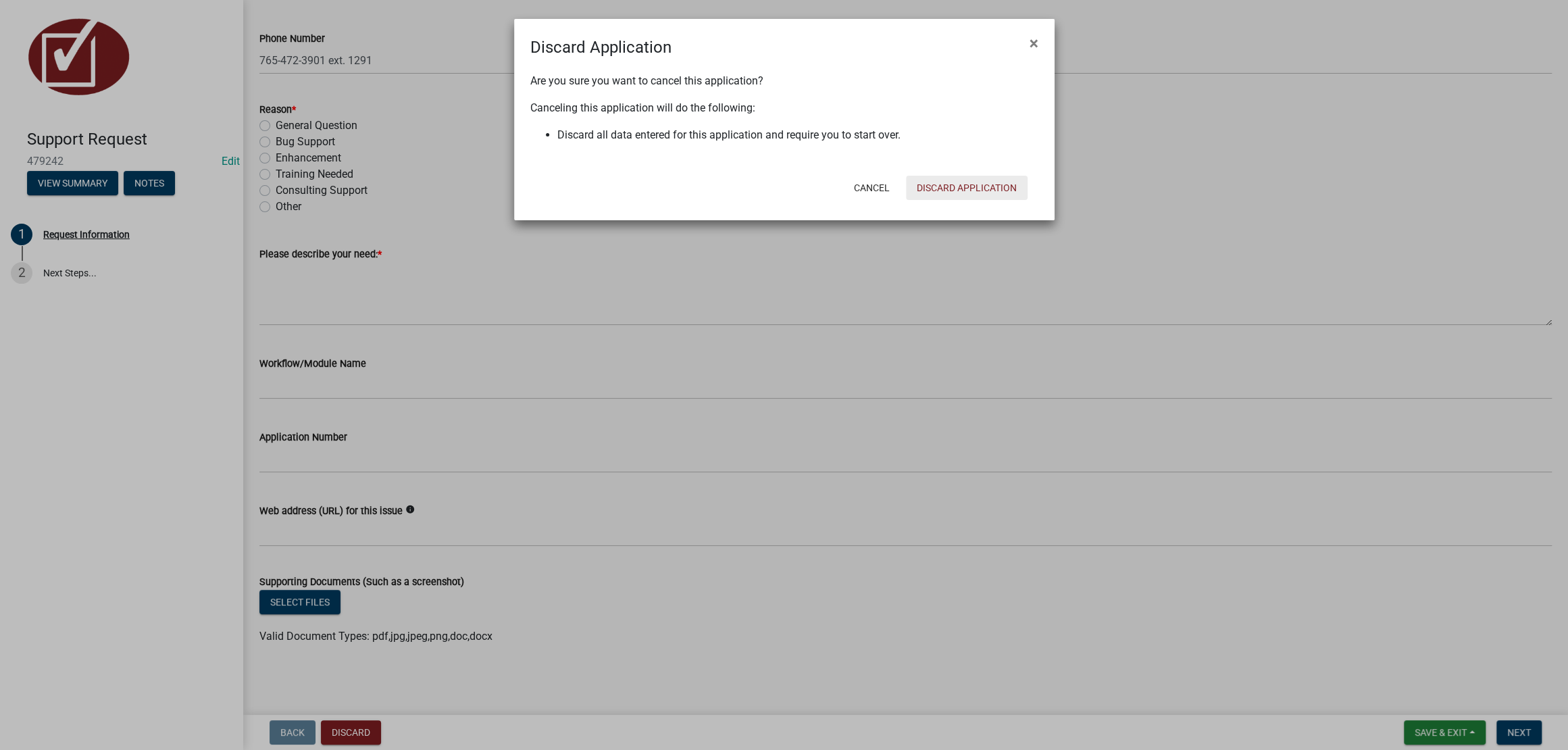
click at [971, 201] on button "Discard Application" at bounding box center [967, 187] width 121 height 24
